Goal: Task Accomplishment & Management: Manage account settings

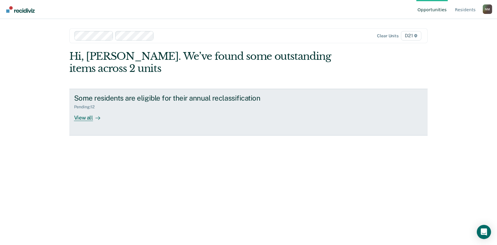
click at [86, 121] on div "View all" at bounding box center [90, 116] width 33 height 12
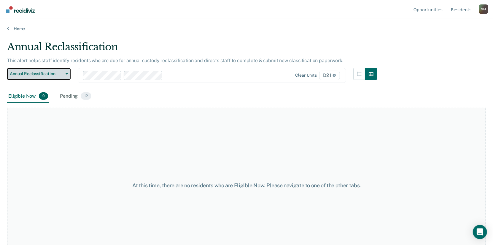
click at [63, 76] on span "Annual Reclassification" at bounding box center [36, 73] width 53 height 5
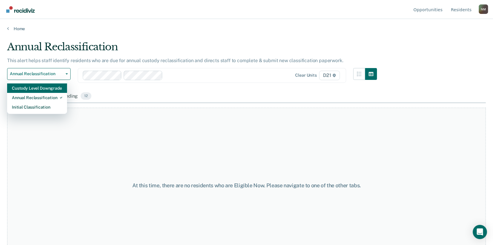
click at [60, 92] on div "Custody Level Downgrade" at bounding box center [37, 88] width 50 height 9
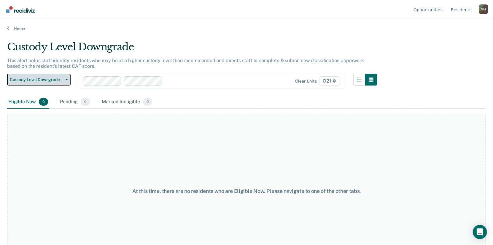
click at [60, 82] on span "Custody Level Downgrade" at bounding box center [36, 79] width 53 height 5
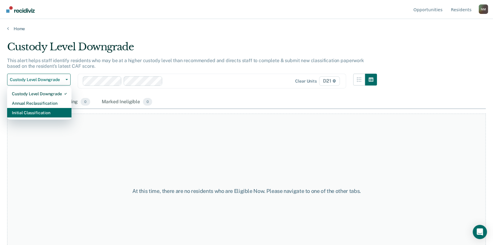
click at [55, 116] on div "Initial Classification" at bounding box center [39, 112] width 55 height 9
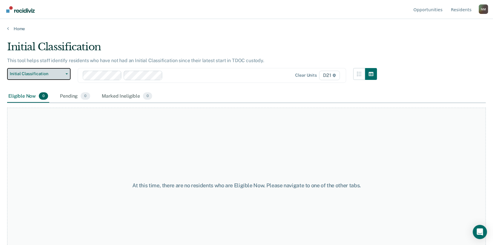
click at [56, 76] on span "Initial Classification" at bounding box center [36, 73] width 53 height 5
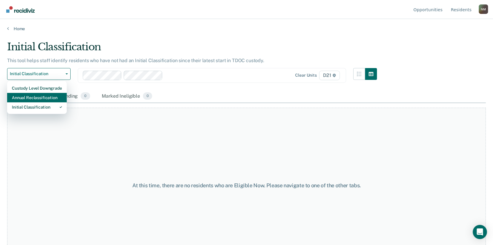
click at [58, 99] on div "Annual Reclassification" at bounding box center [37, 97] width 50 height 9
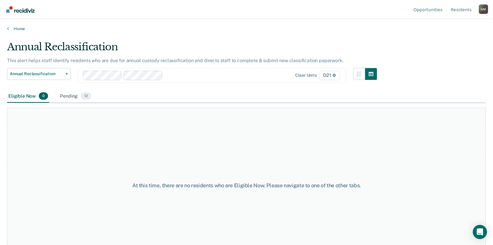
click at [485, 12] on div "N M" at bounding box center [482, 8] width 9 height 9
click at [453, 47] on link "Log Out" at bounding box center [459, 46] width 38 height 5
